Goal: Transaction & Acquisition: Purchase product/service

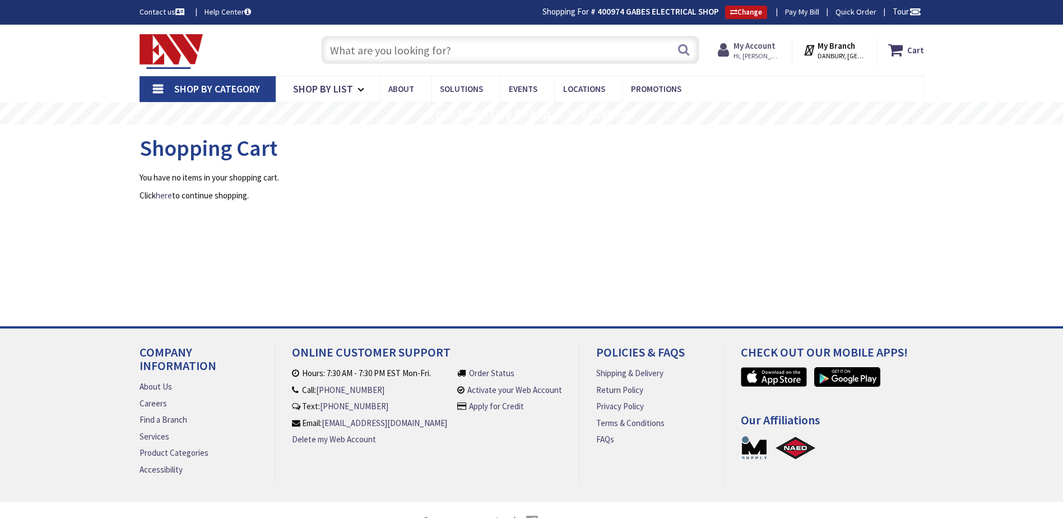
click at [759, 45] on strong "My Account" at bounding box center [755, 45] width 42 height 11
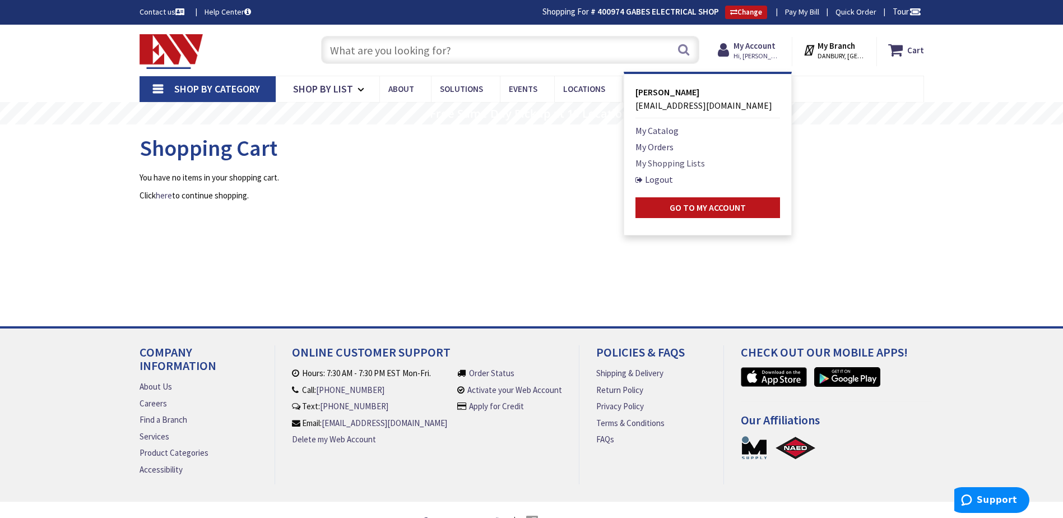
click at [685, 164] on link "My Shopping Lists" at bounding box center [671, 162] width 70 height 13
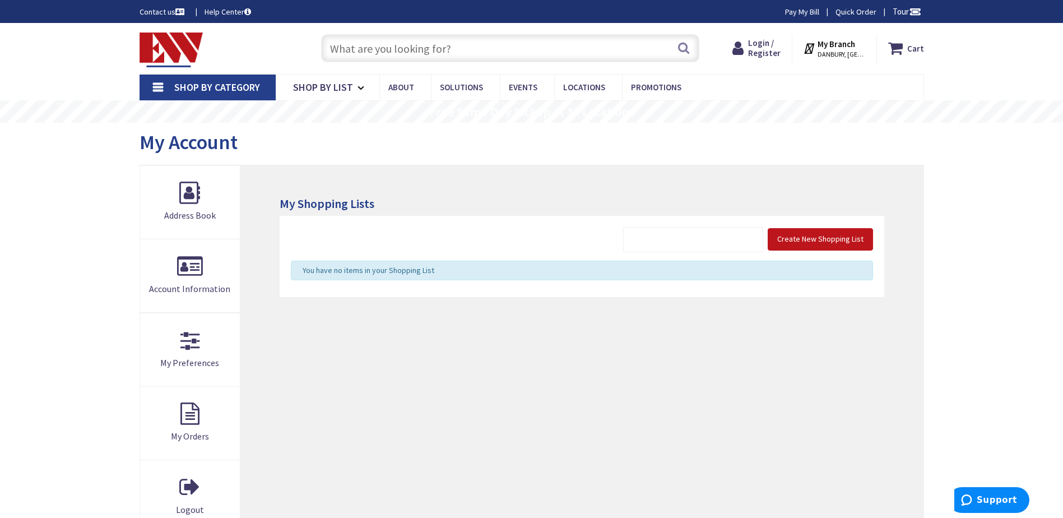
type input "CT-[GEOGRAPHIC_DATA], [GEOGRAPHIC_DATA]"
click at [761, 51] on span "Login / Register" at bounding box center [764, 48] width 33 height 21
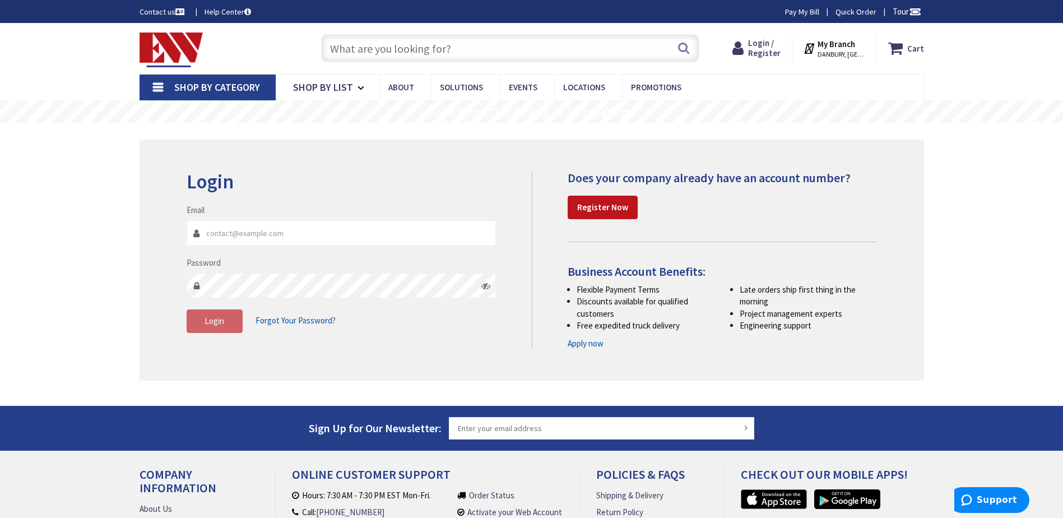
type input "gabeselectrical101@yahoo.com"
click at [471, 339] on fieldset "Email gabeselectrical101@yahoo.com Password Login Forgot Your Password?" at bounding box center [342, 274] width 310 height 140
click at [224, 320] on button "Login" at bounding box center [215, 321] width 56 height 24
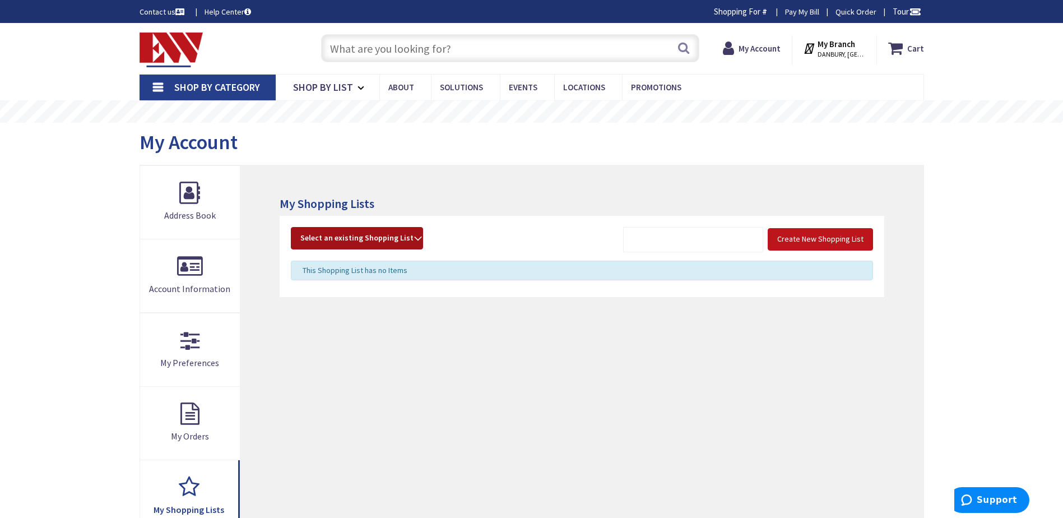
click at [346, 239] on span "Select an existing Shopping List" at bounding box center [356, 238] width 113 height 10
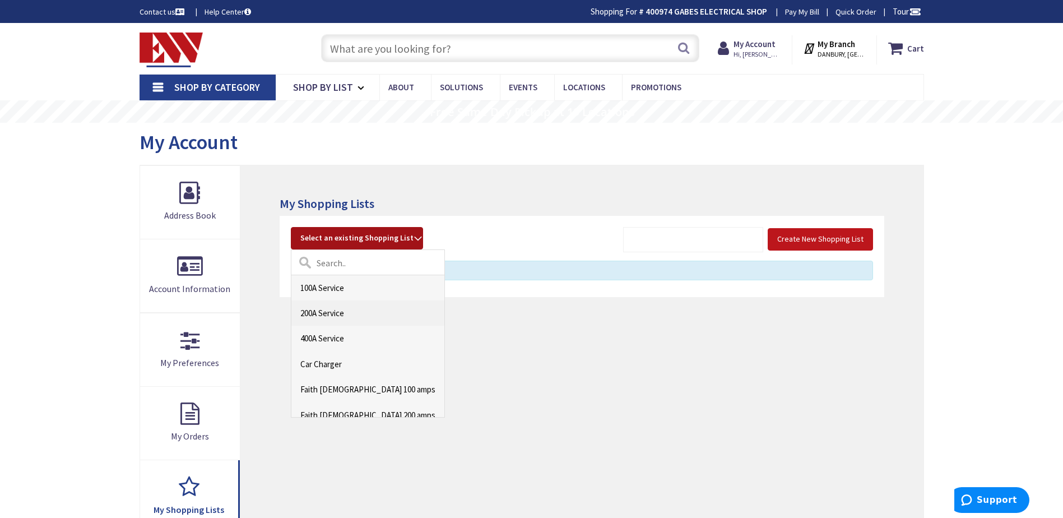
click at [335, 311] on link "200A Service" at bounding box center [368, 312] width 153 height 25
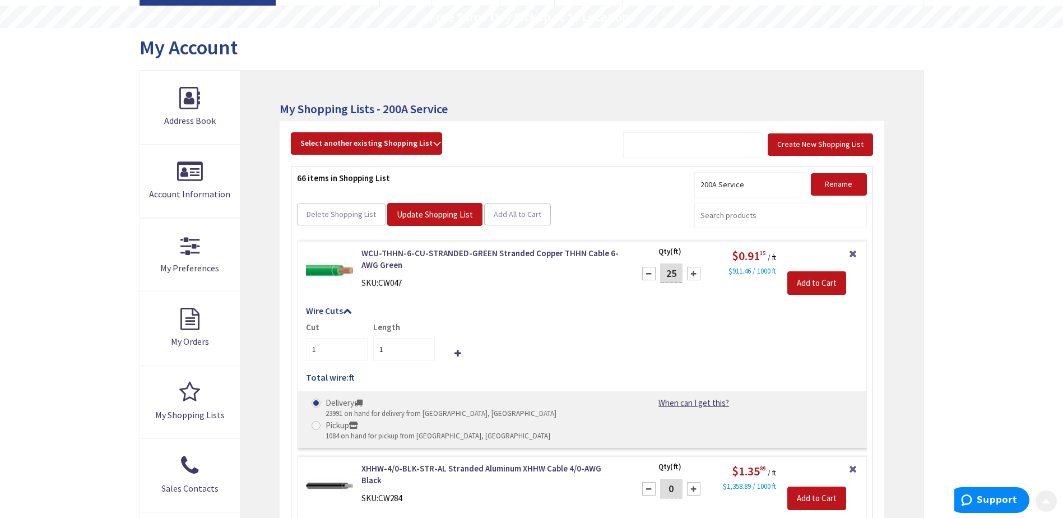
scroll to position [109, 0]
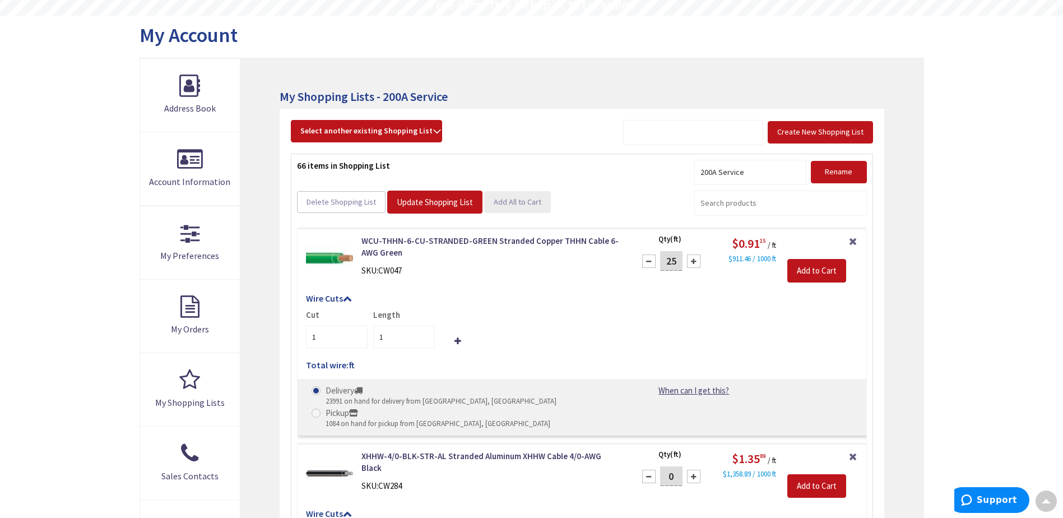
click at [531, 203] on span "Add All to Cart" at bounding box center [518, 202] width 48 height 10
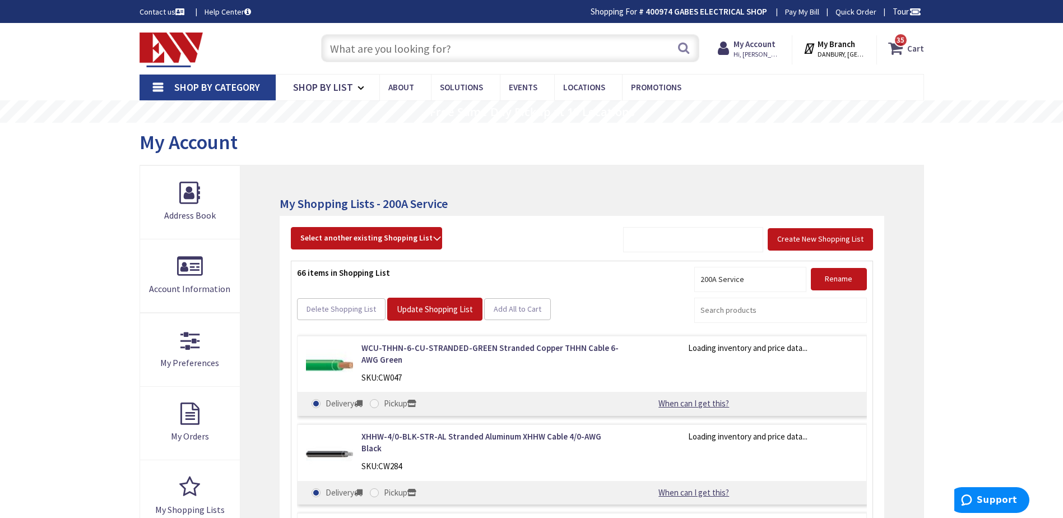
click at [907, 49] on icon at bounding box center [898, 48] width 19 height 20
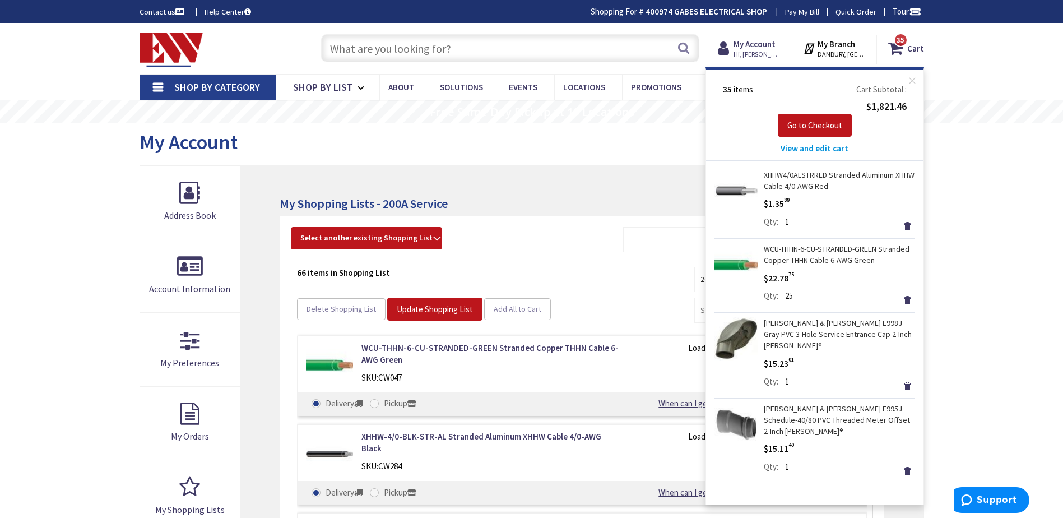
click at [827, 147] on span "View and edit cart" at bounding box center [815, 148] width 68 height 11
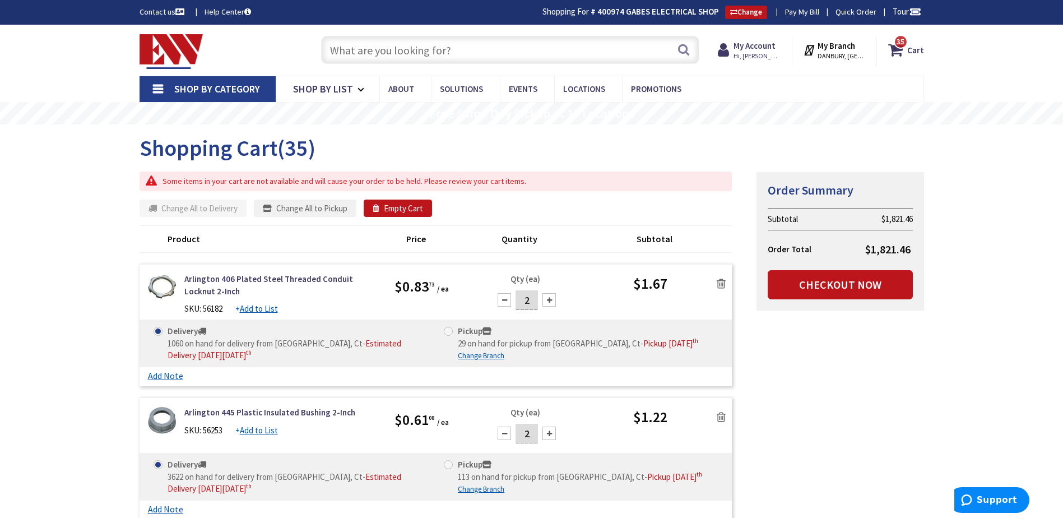
click at [726, 281] on link at bounding box center [721, 283] width 21 height 17
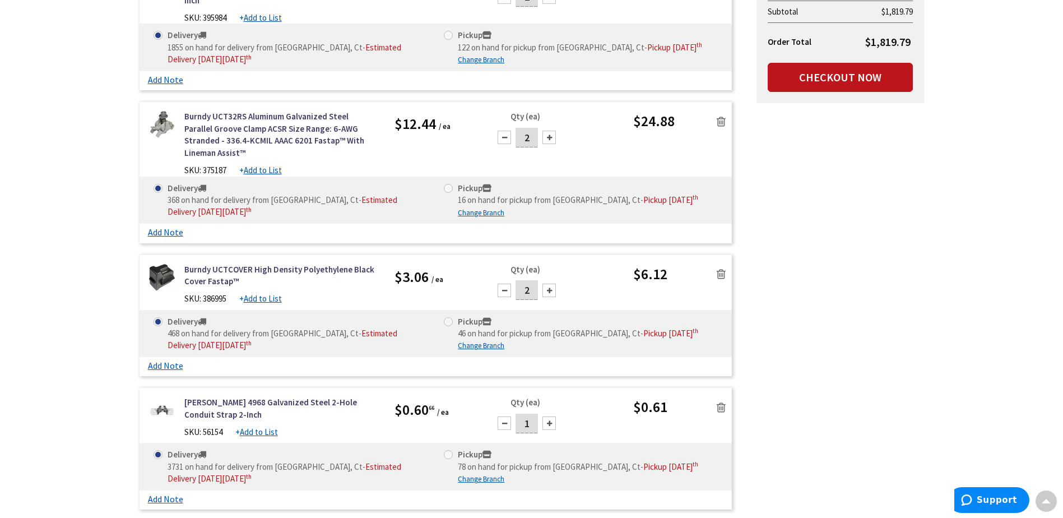
scroll to position [901, 0]
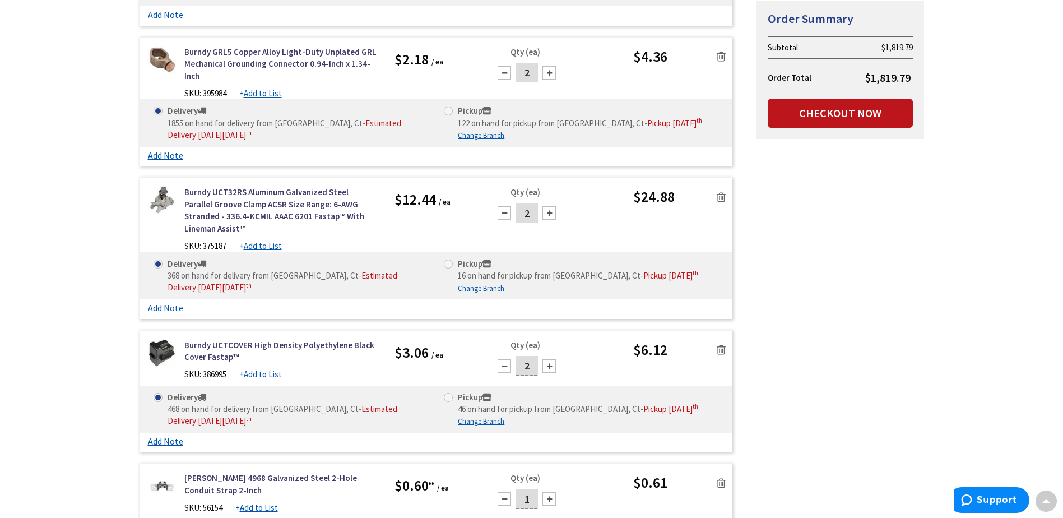
click at [555, 212] on div at bounding box center [549, 212] width 13 height 13
type input "3"
click at [719, 197] on icon at bounding box center [721, 197] width 9 height 11
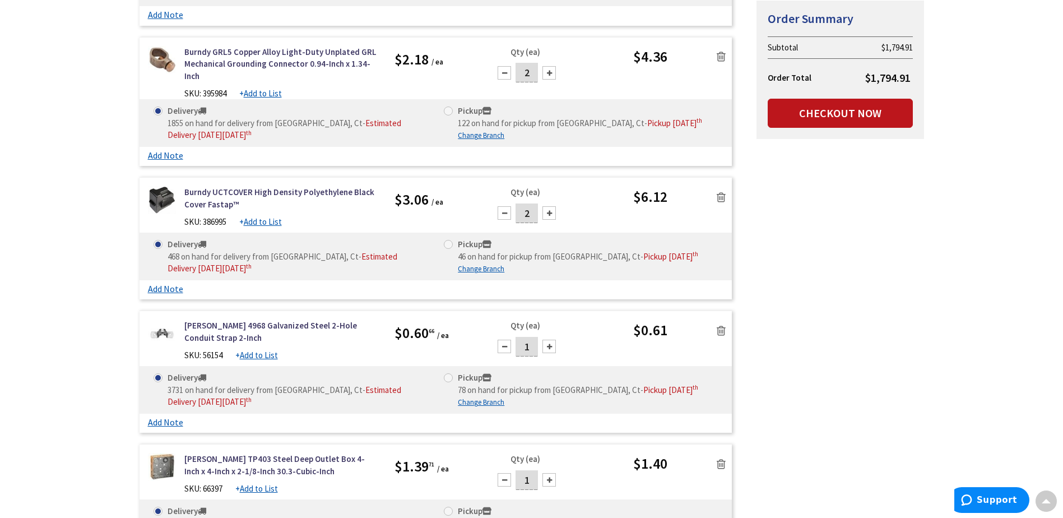
click at [722, 195] on icon at bounding box center [721, 197] width 9 height 11
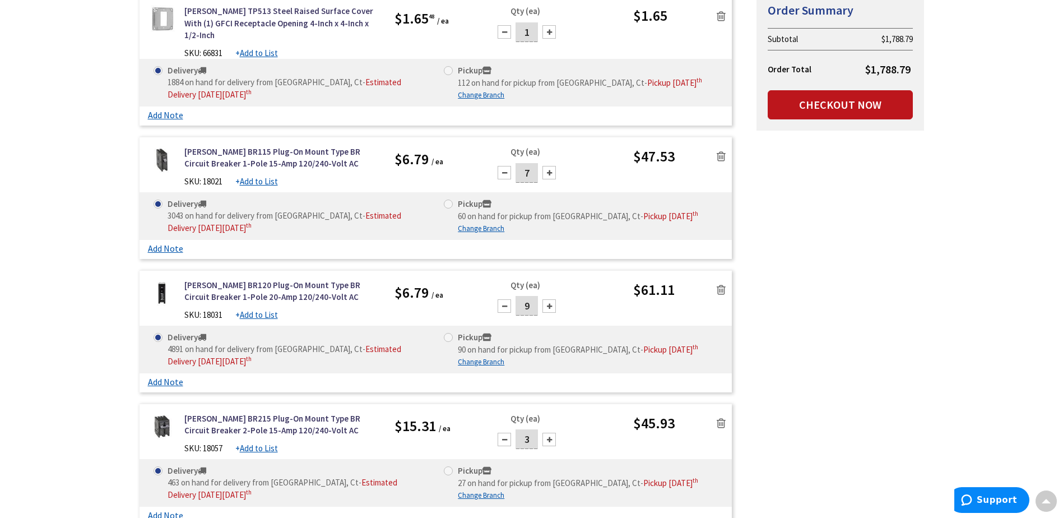
scroll to position [1350, 0]
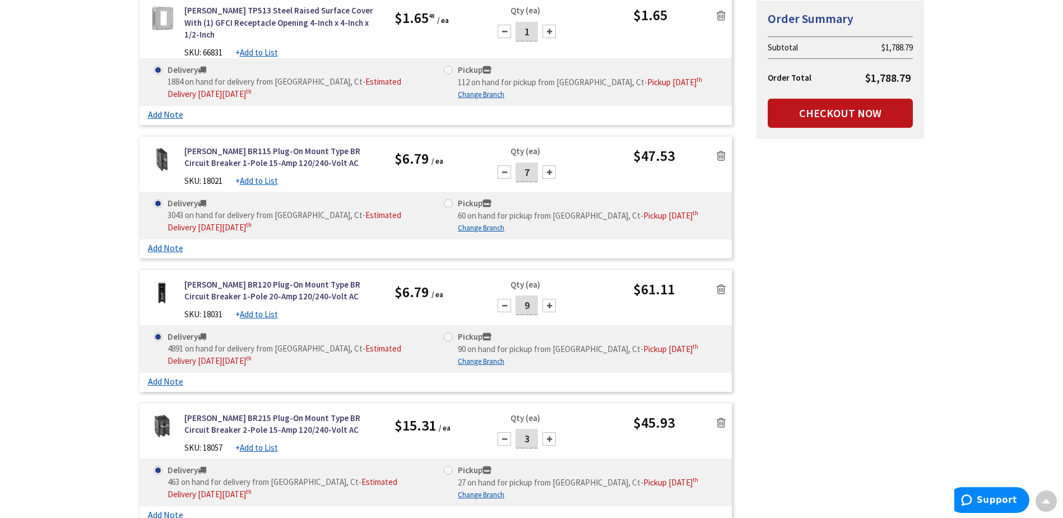
click at [722, 150] on icon at bounding box center [721, 155] width 9 height 11
click at [506, 165] on div at bounding box center [504, 171] width 13 height 13
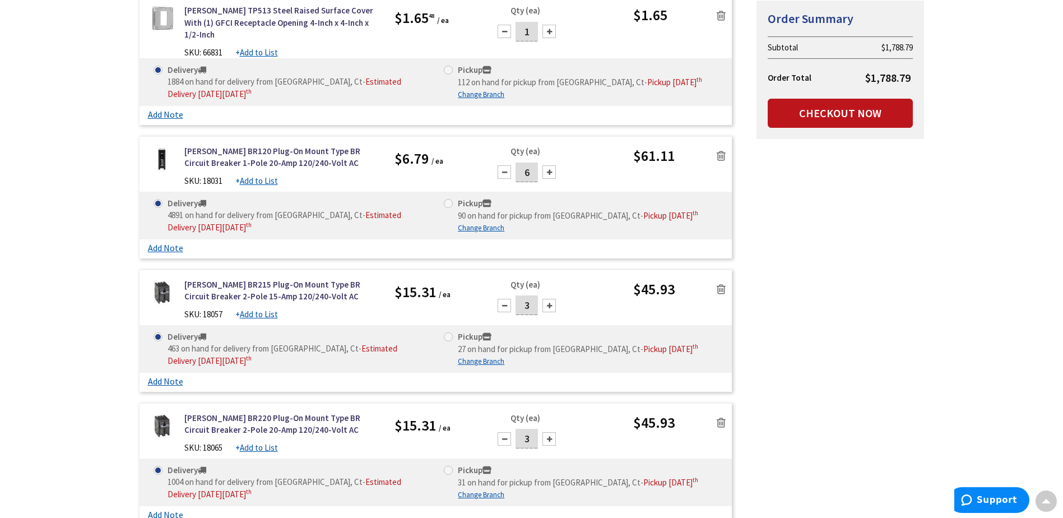
type input "5"
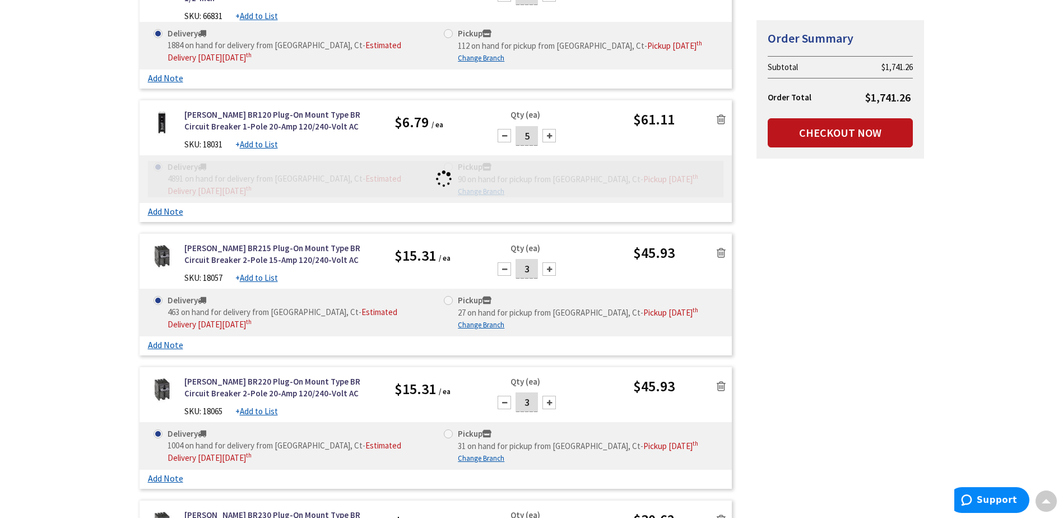
scroll to position [1406, 0]
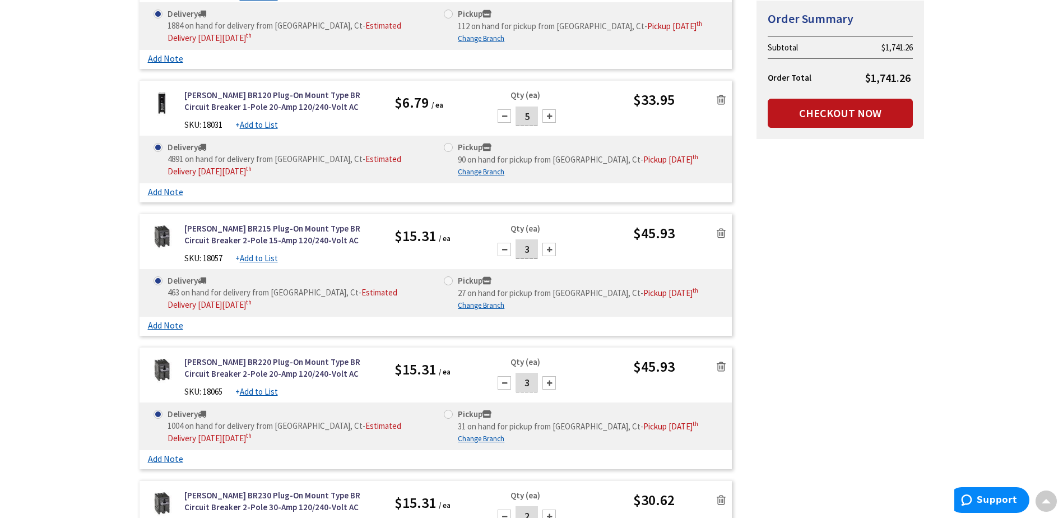
click at [723, 228] on icon at bounding box center [721, 233] width 9 height 11
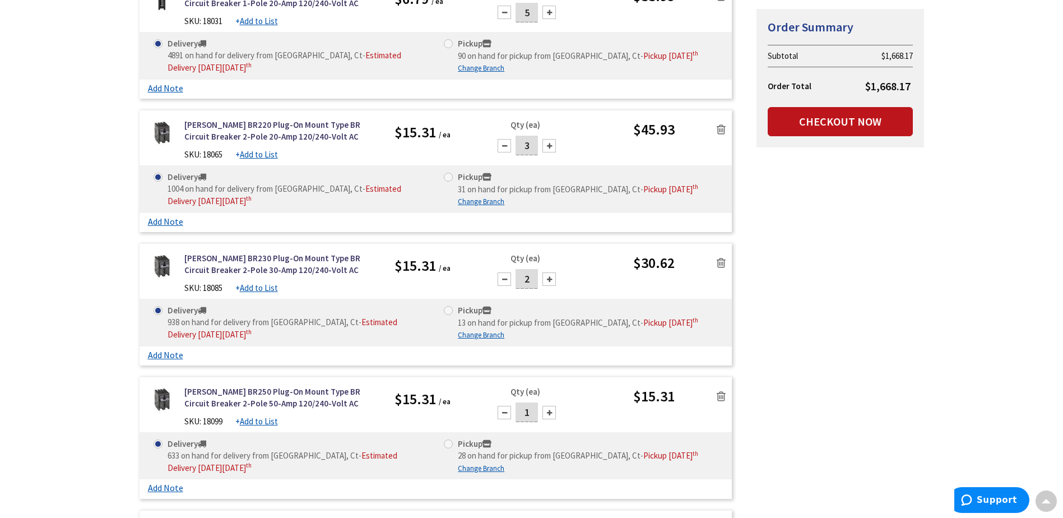
scroll to position [1518, 0]
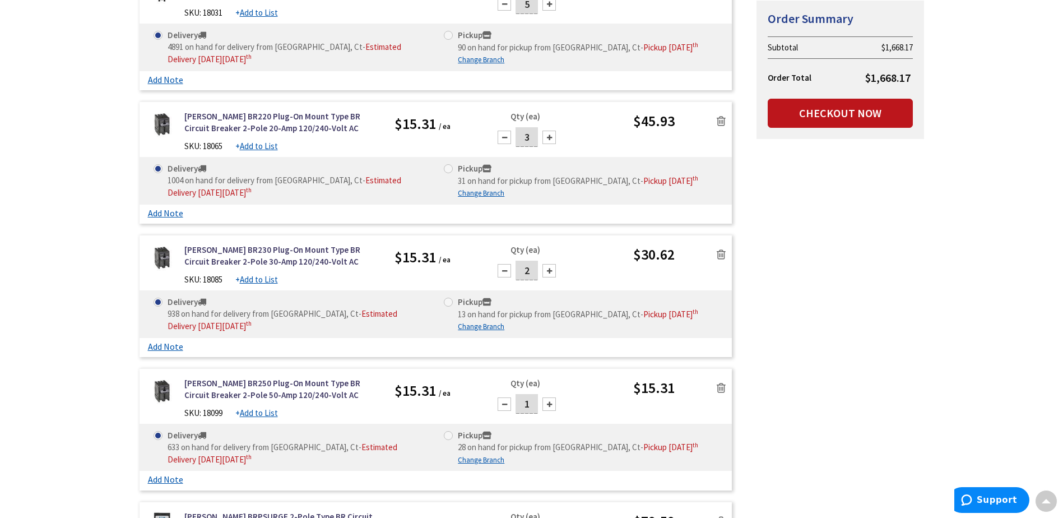
click at [726, 247] on link at bounding box center [721, 254] width 21 height 17
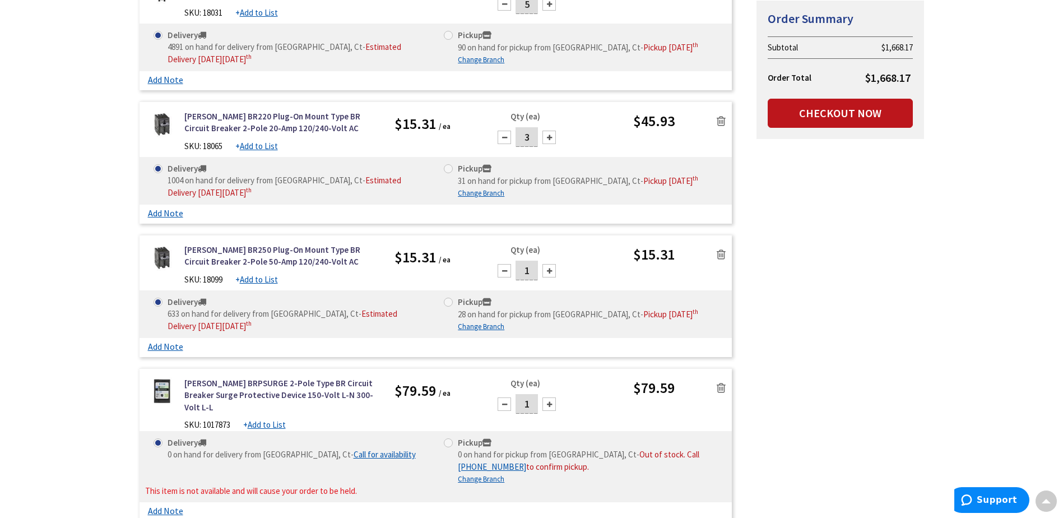
click at [719, 249] on icon at bounding box center [721, 254] width 9 height 11
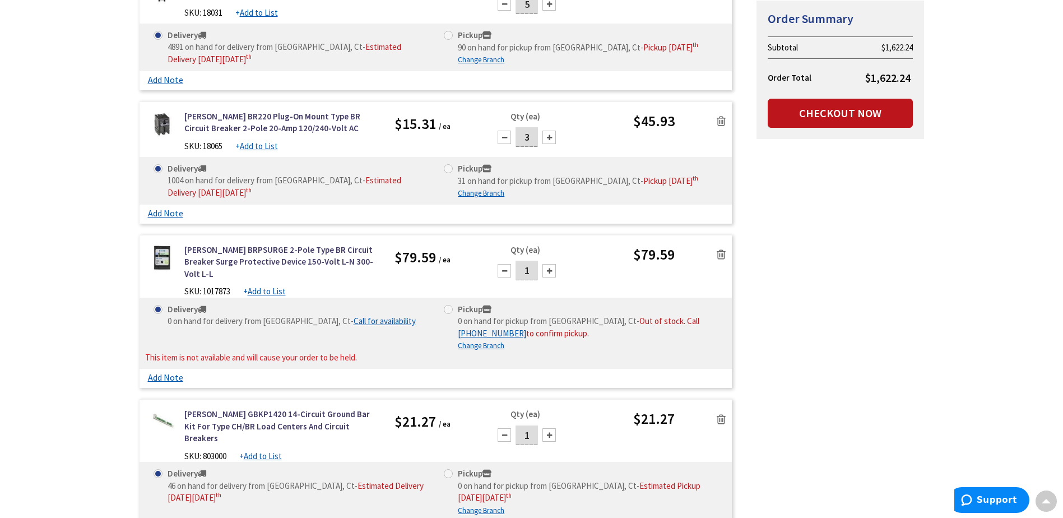
click at [719, 249] on icon at bounding box center [721, 254] width 9 height 11
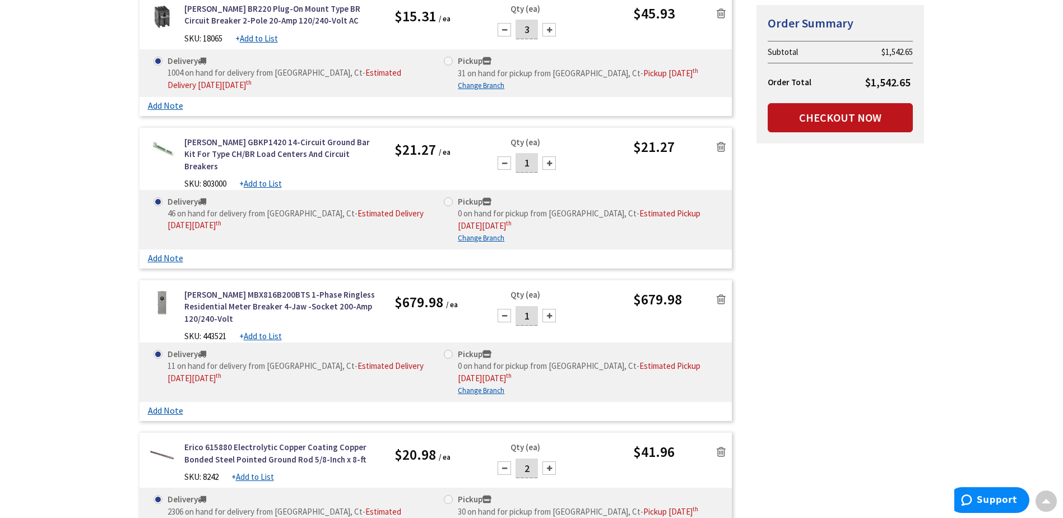
scroll to position [1630, 0]
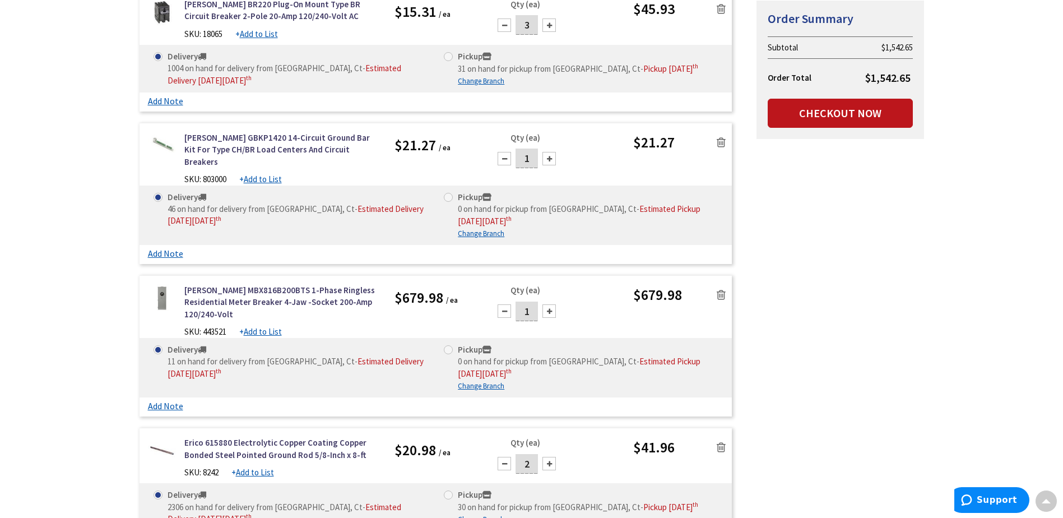
click at [548, 152] on div at bounding box center [549, 158] width 13 height 13
type input "3"
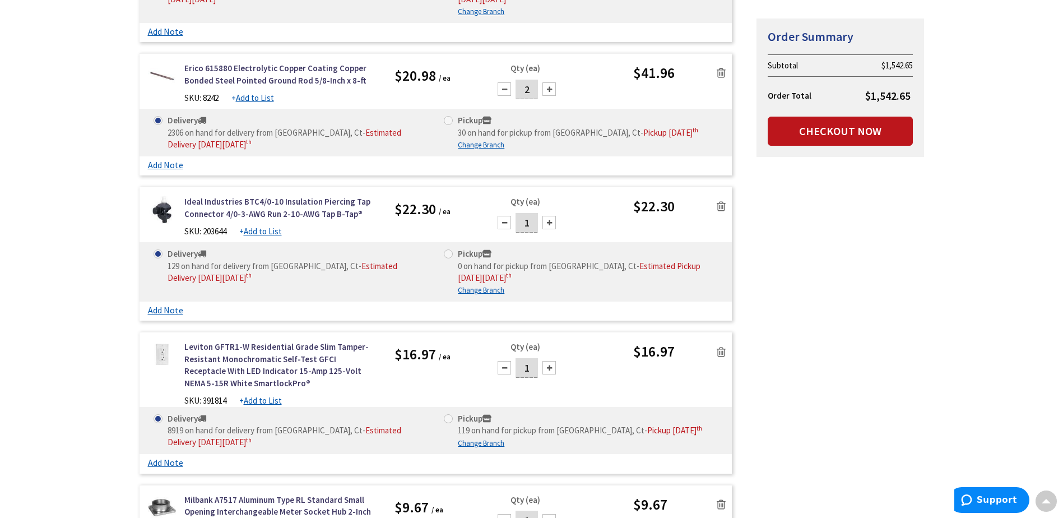
scroll to position [2023, 0]
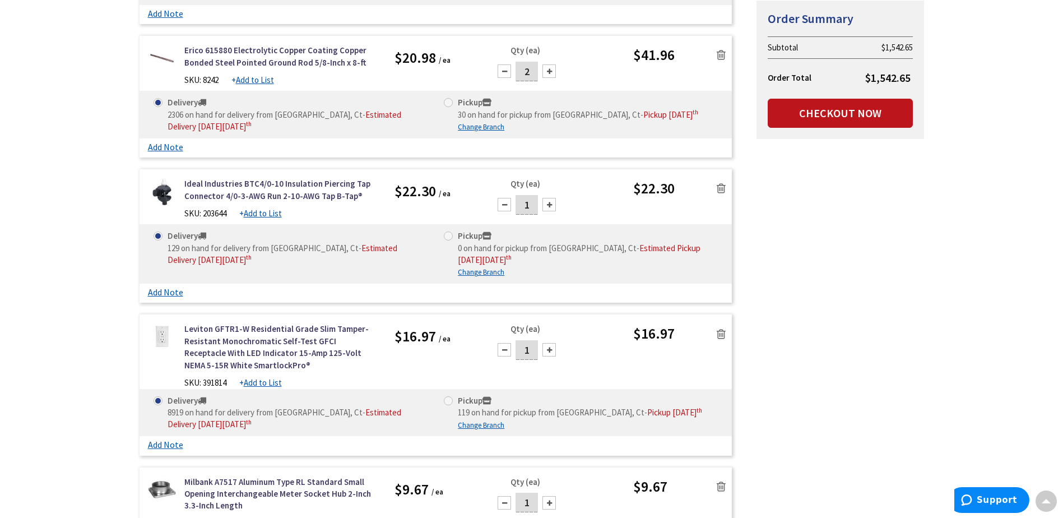
click at [721, 183] on icon at bounding box center [721, 188] width 9 height 11
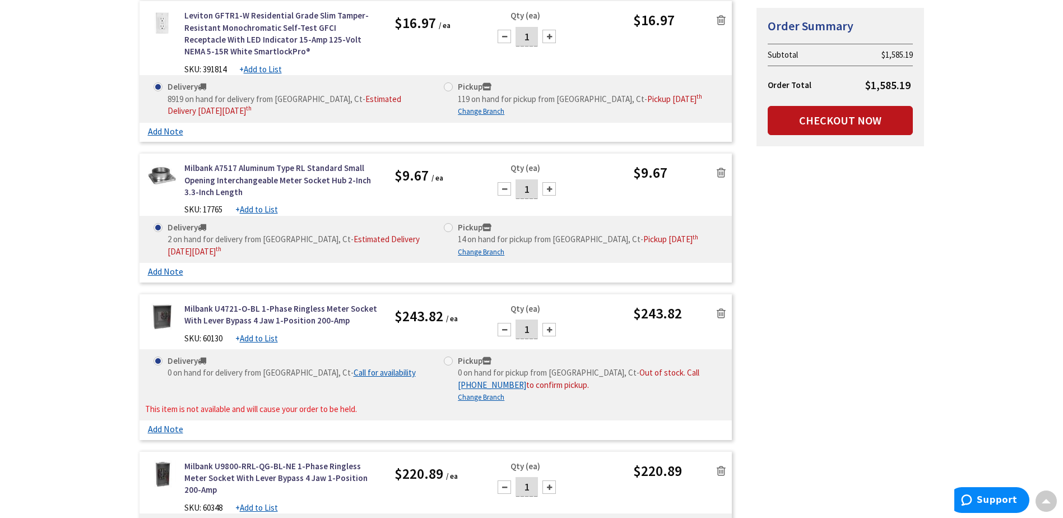
scroll to position [2247, 0]
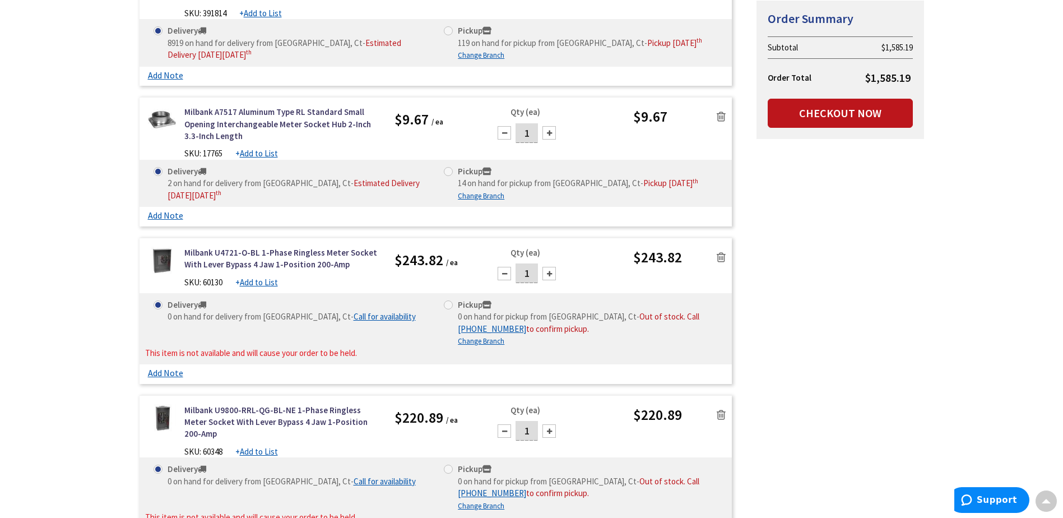
click at [720, 252] on icon at bounding box center [721, 257] width 9 height 11
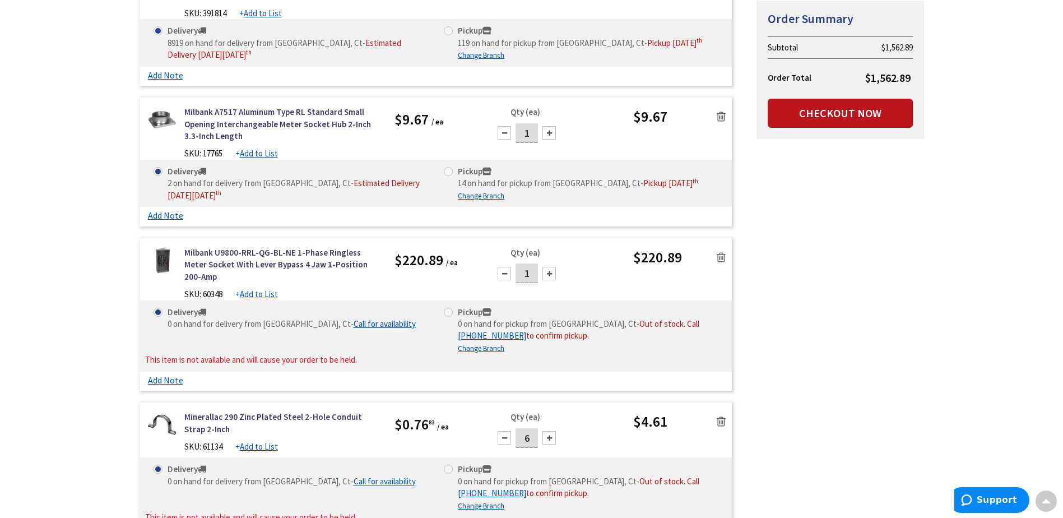
click at [720, 252] on icon at bounding box center [721, 257] width 9 height 11
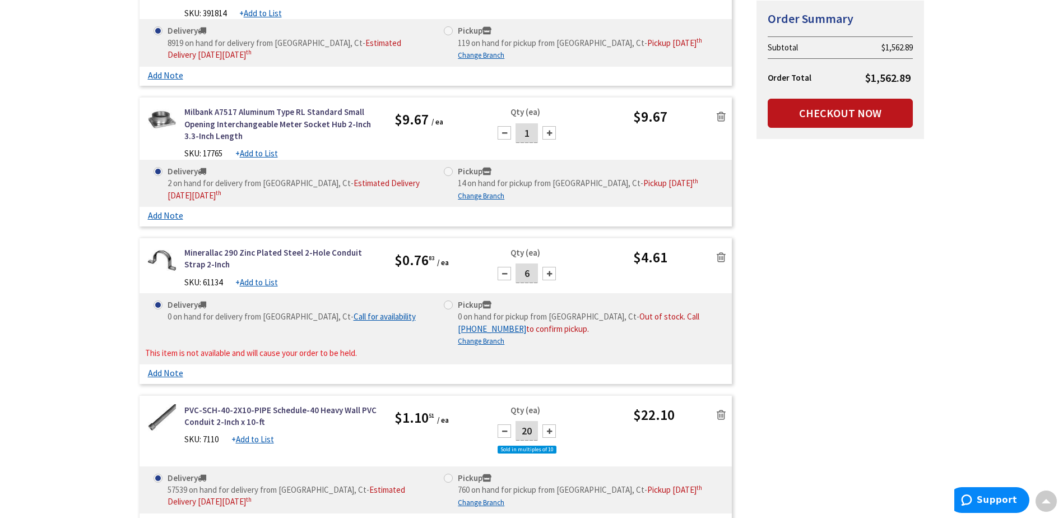
click at [720, 252] on icon at bounding box center [721, 257] width 9 height 11
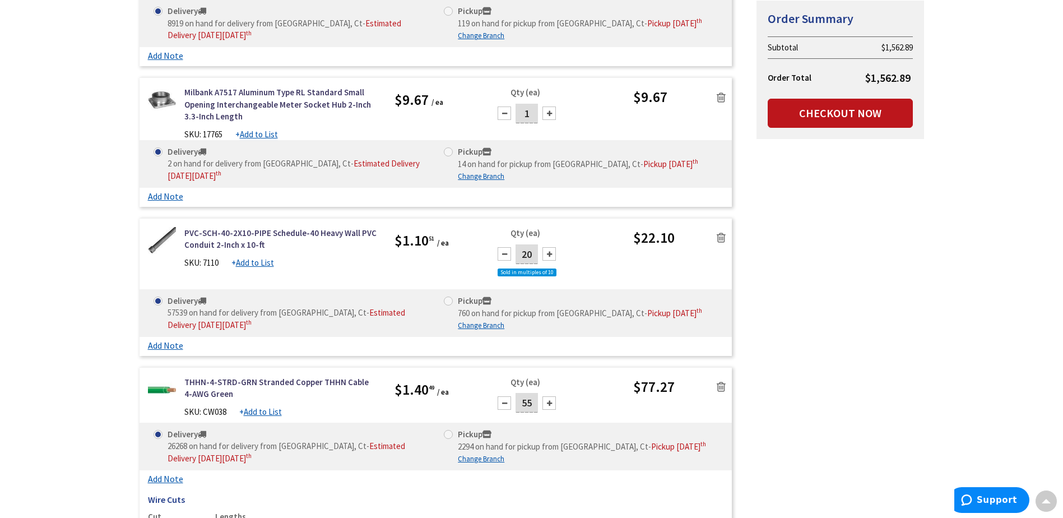
click at [719, 232] on icon at bounding box center [721, 237] width 9 height 11
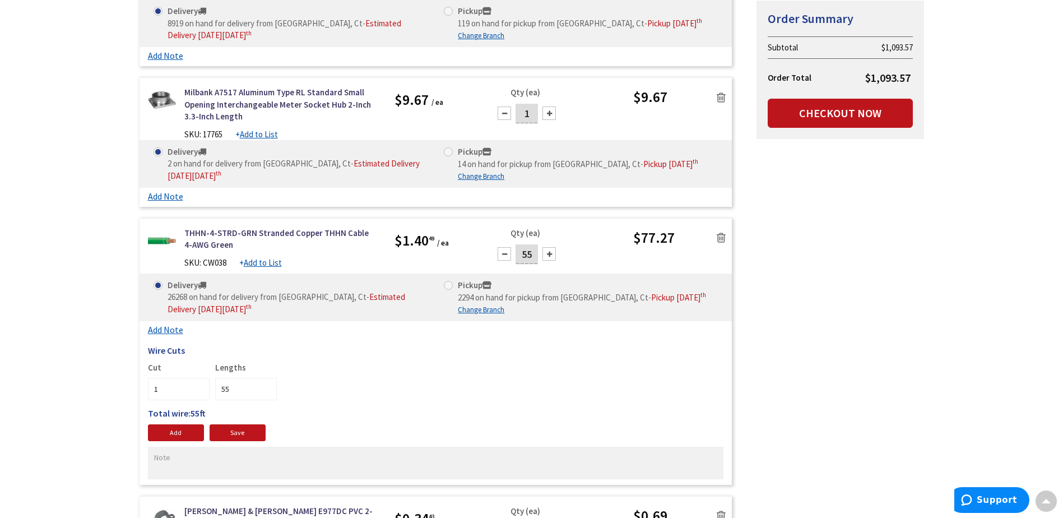
click at [719, 232] on icon at bounding box center [721, 237] width 9 height 11
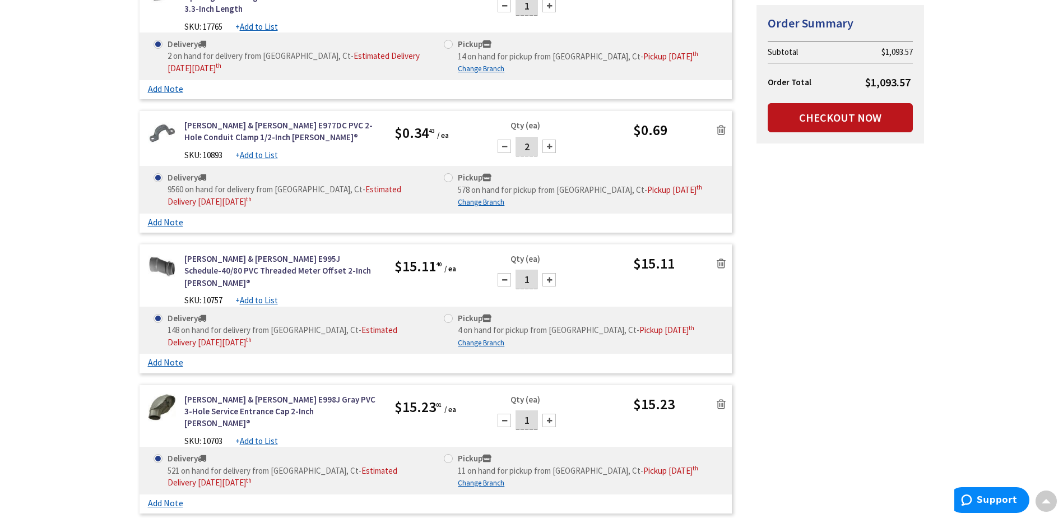
scroll to position [2359, 0]
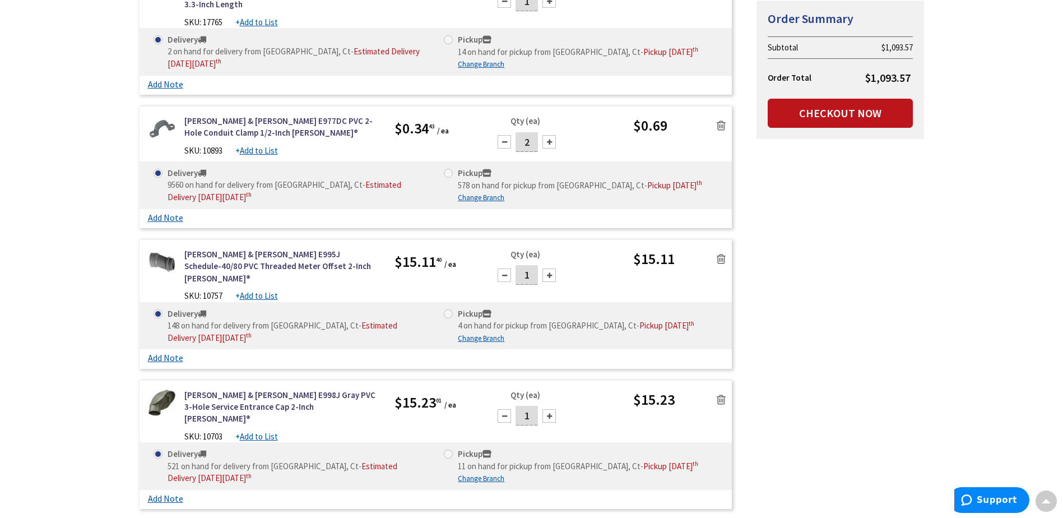
click at [724, 253] on icon at bounding box center [721, 258] width 9 height 11
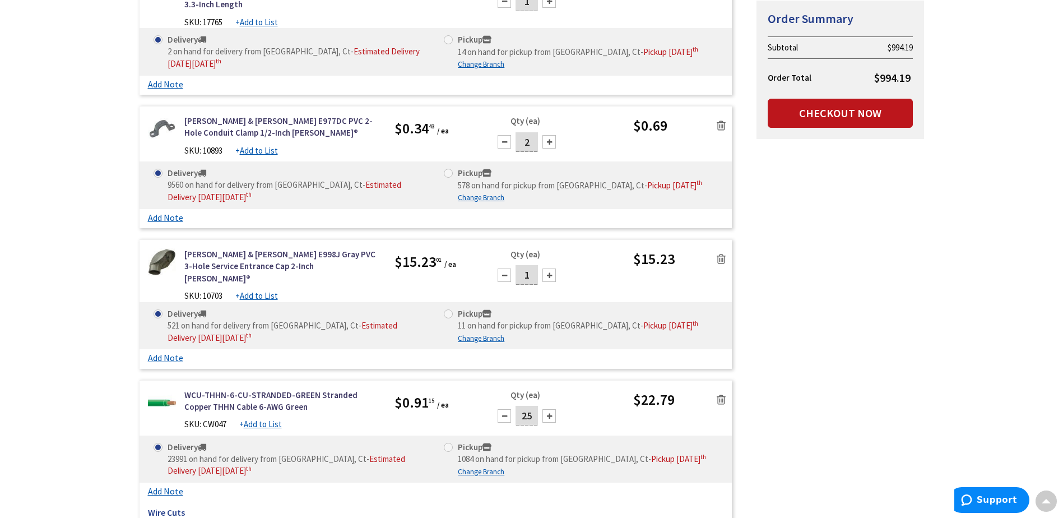
click at [724, 253] on icon at bounding box center [721, 258] width 9 height 11
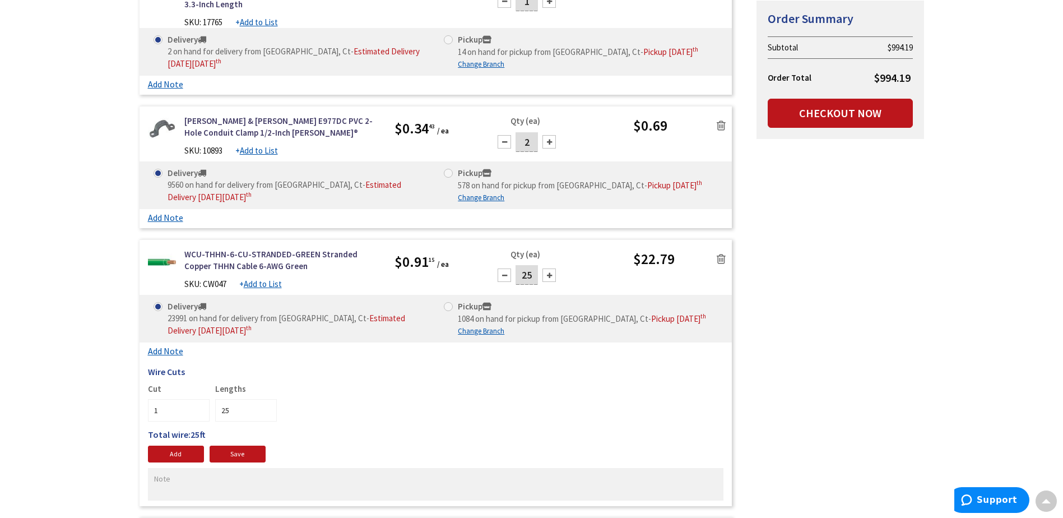
click at [724, 253] on icon at bounding box center [721, 258] width 9 height 11
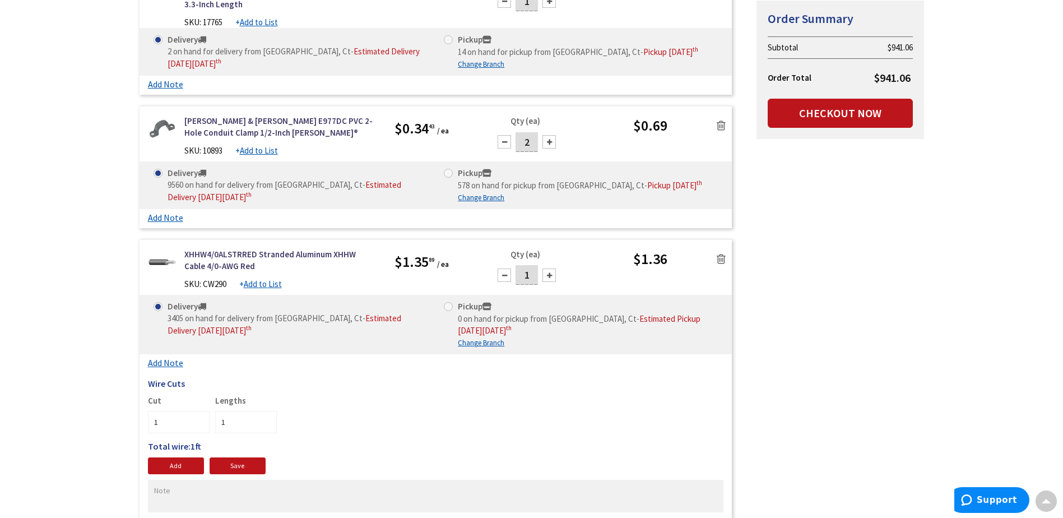
click at [724, 253] on icon at bounding box center [721, 258] width 9 height 11
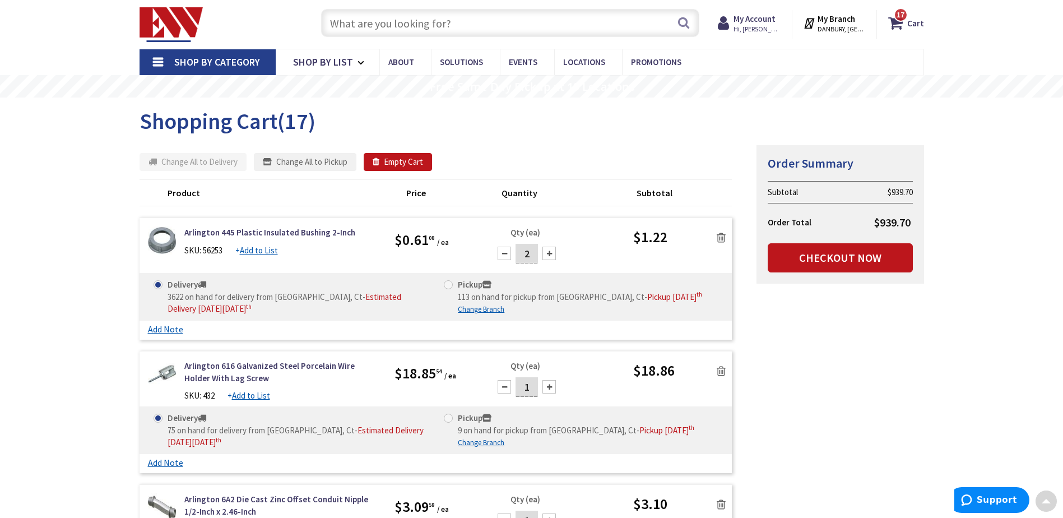
scroll to position [0, 0]
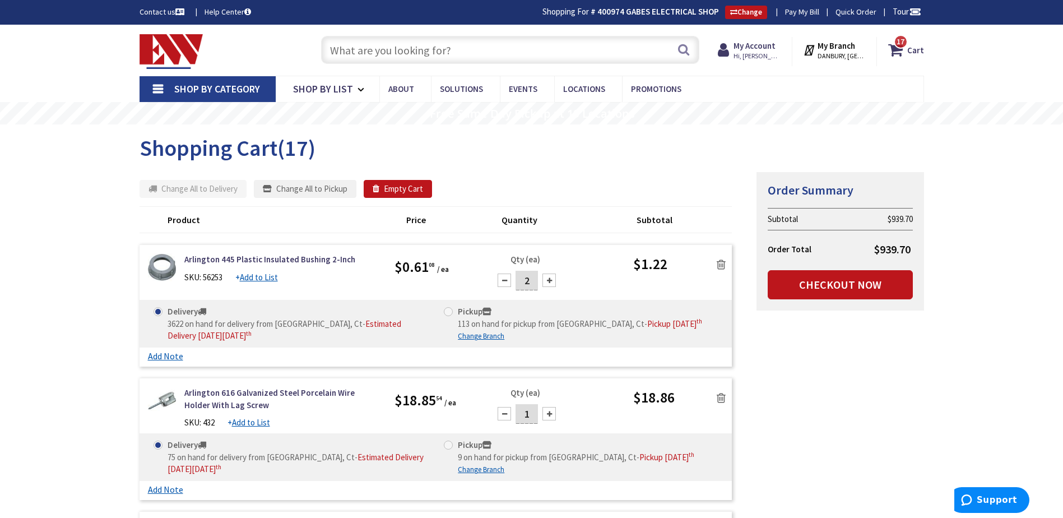
click at [387, 57] on input "text" at bounding box center [510, 50] width 378 height 28
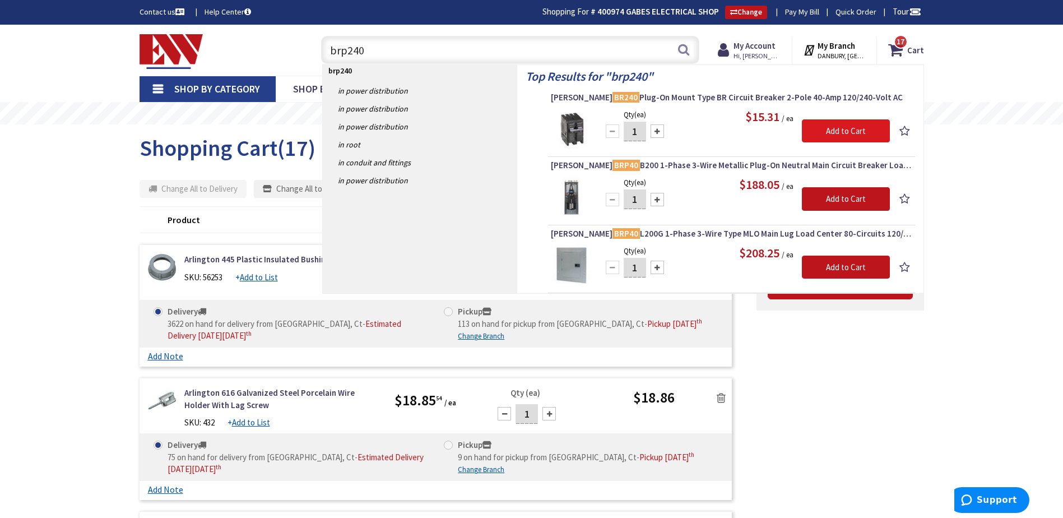
type input "brp240"
click at [825, 120] on input "Add to Cart" at bounding box center [846, 131] width 88 height 24
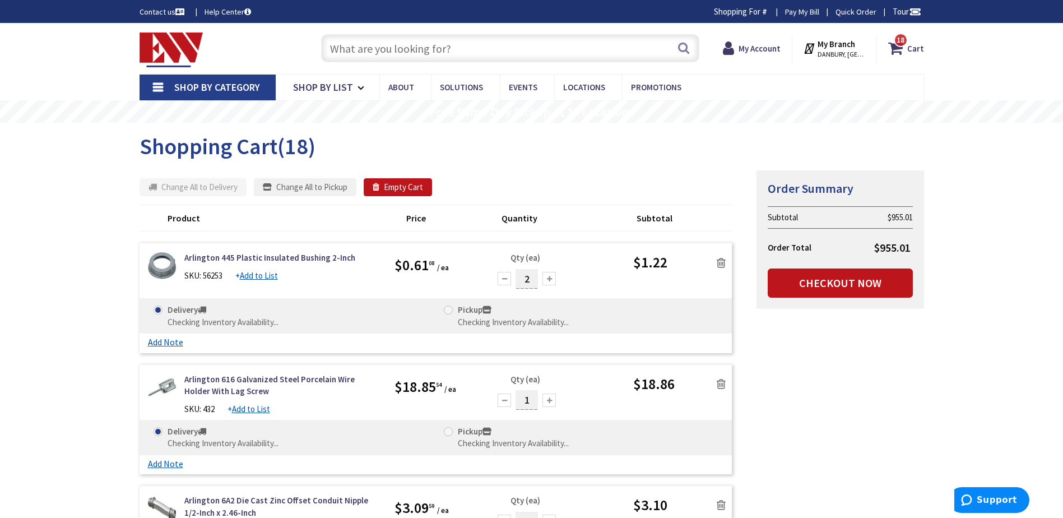
click at [432, 49] on input "text" at bounding box center [510, 48] width 378 height 28
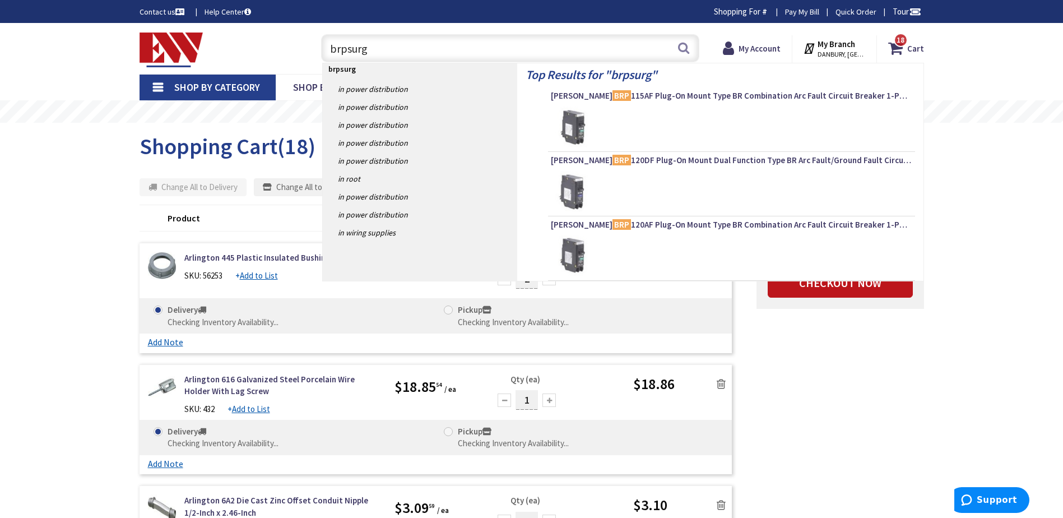
type input "brpsurge"
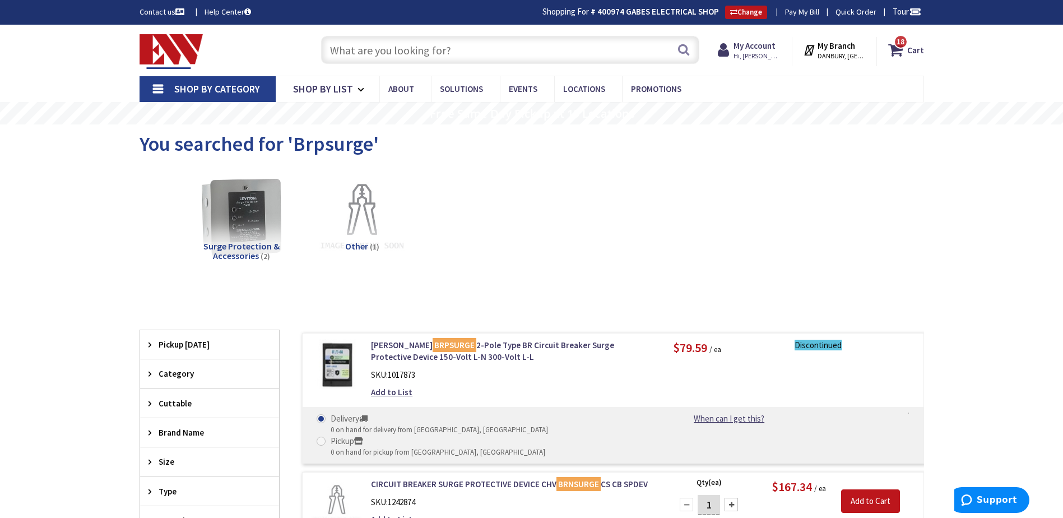
click at [479, 49] on input "text" at bounding box center [510, 50] width 378 height 28
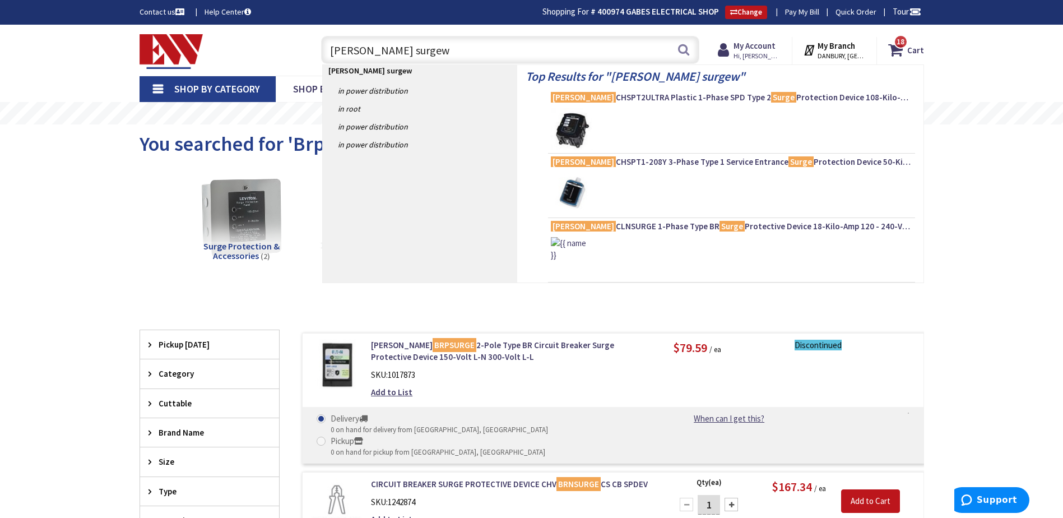
type input "eaton surge"
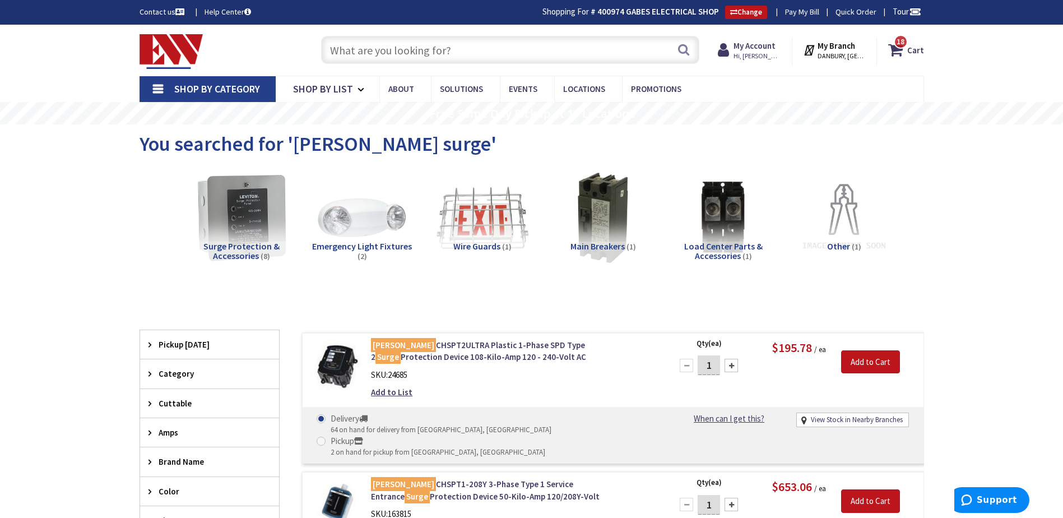
click at [243, 220] on img at bounding box center [241, 217] width 101 height 101
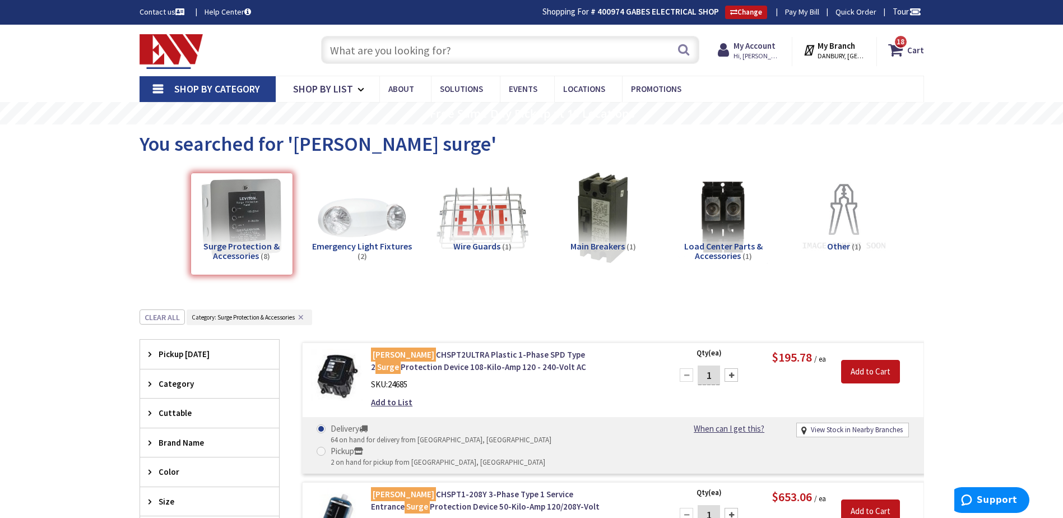
click at [422, 51] on input "text" at bounding box center [510, 50] width 378 height 28
click at [919, 51] on strong "Cart" at bounding box center [916, 50] width 17 height 20
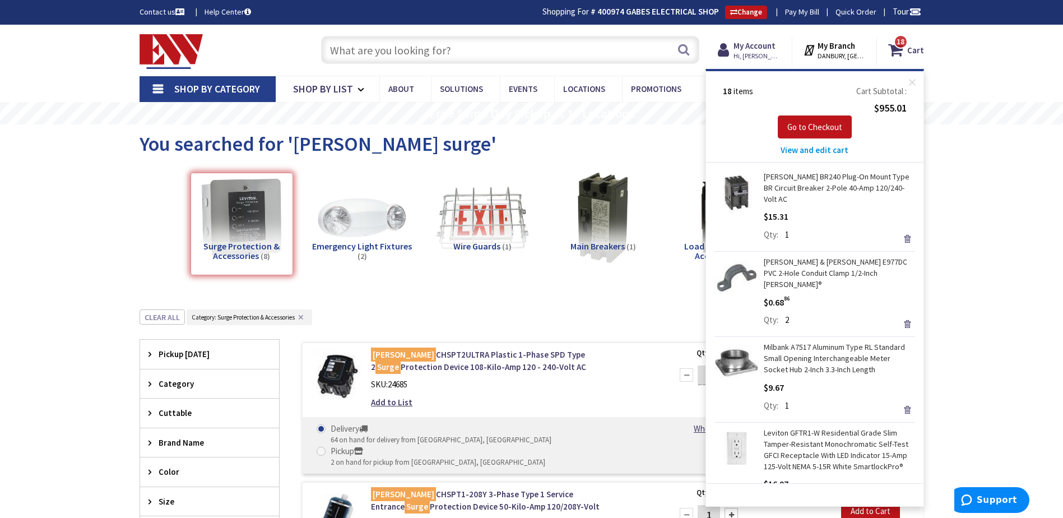
click at [460, 57] on input "text" at bounding box center [510, 50] width 378 height 28
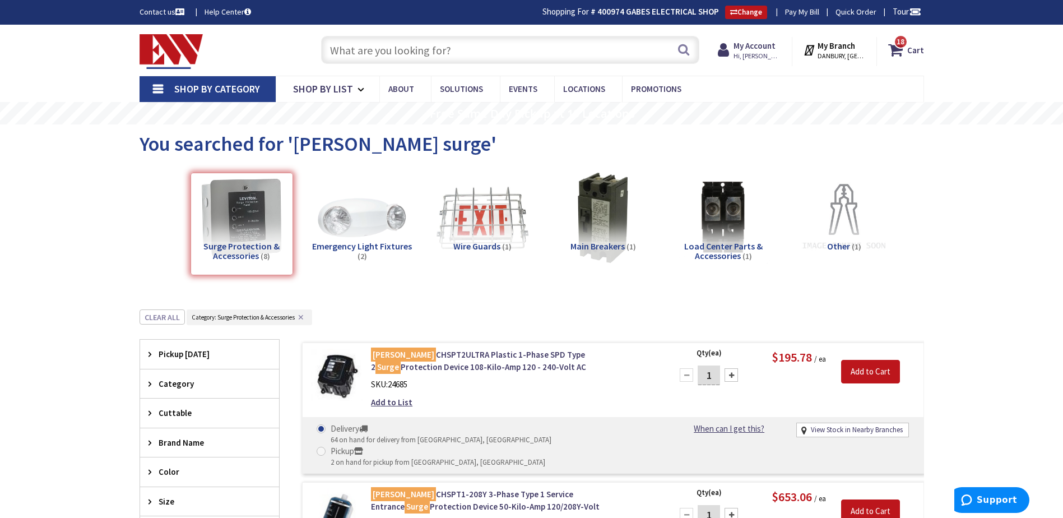
click at [460, 57] on input "text" at bounding box center [510, 50] width 378 height 28
